Goal: Navigation & Orientation: Find specific page/section

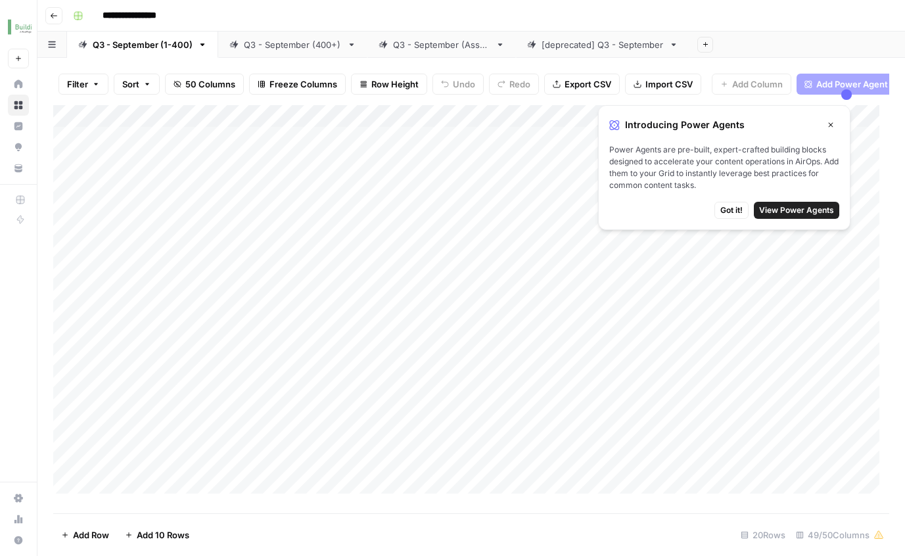
click at [736, 208] on span "Got it!" at bounding box center [732, 210] width 22 height 12
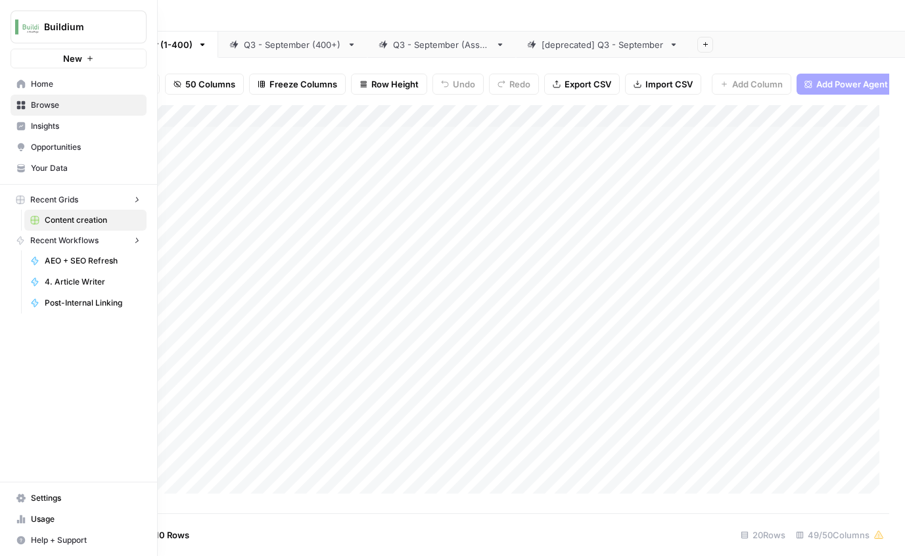
click at [13, 406] on div "Buildium New Home Browse Insights Opportunities Your Data Recent Grids Content …" at bounding box center [78, 278] width 157 height 556
click at [39, 82] on span "Home" at bounding box center [86, 84] width 110 height 12
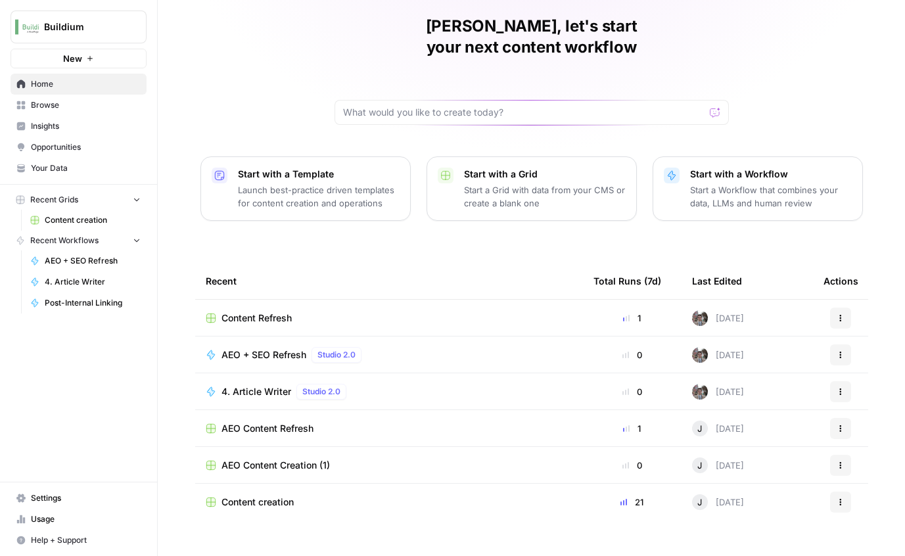
scroll to position [49, 0]
click at [47, 107] on span "Browse" at bounding box center [86, 105] width 110 height 12
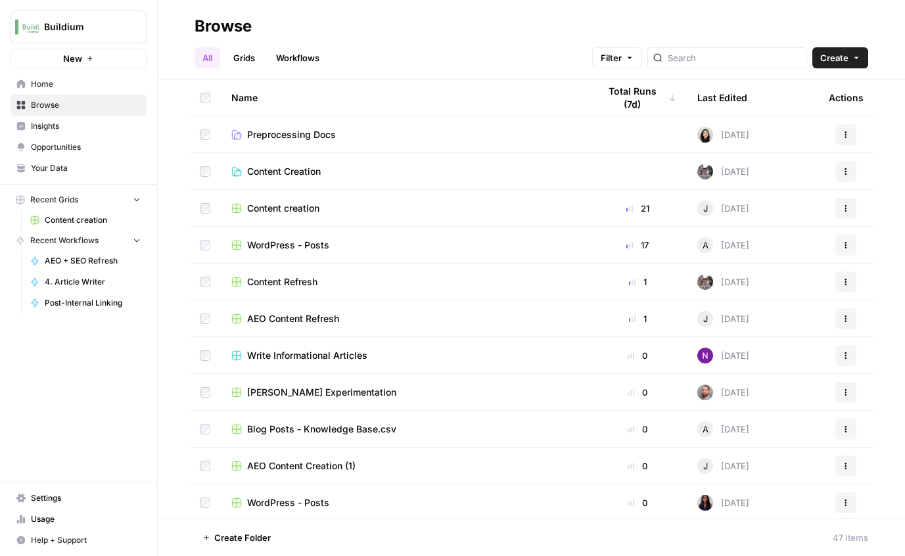
click at [856, 59] on icon "button" at bounding box center [857, 58] width 4 height 2
click at [859, 18] on div "Browse" at bounding box center [532, 26] width 674 height 21
